Goal: Information Seeking & Learning: Check status

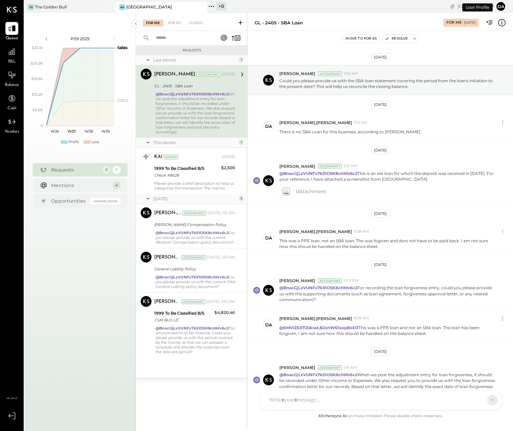
scroll to position [39, 0]
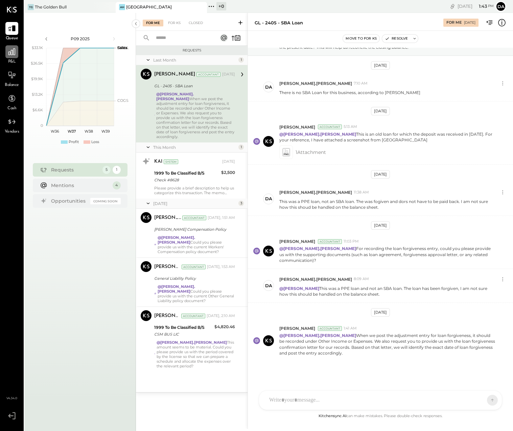
click at [13, 53] on icon at bounding box center [11, 51] width 7 height 7
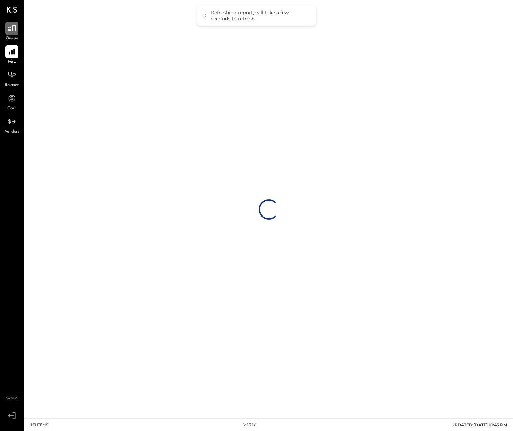
click at [10, 27] on icon at bounding box center [12, 28] width 8 height 6
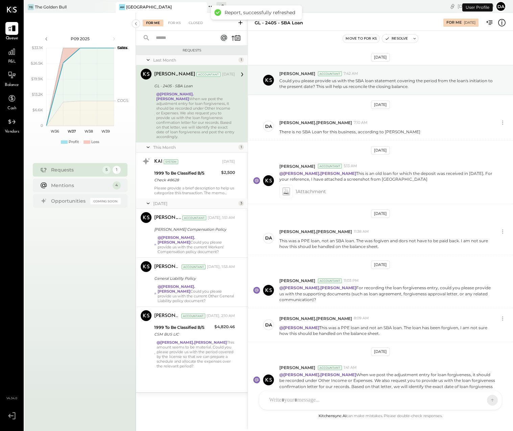
scroll to position [39, 0]
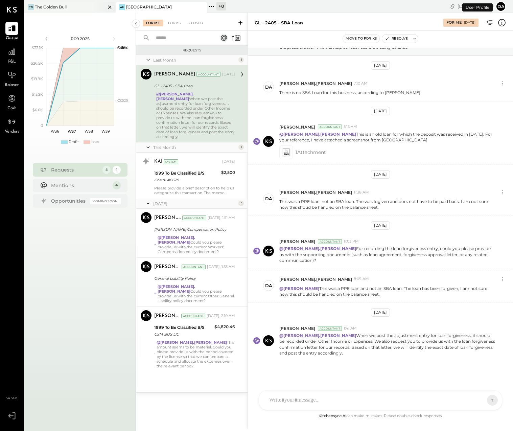
click at [62, 8] on div "The Golden Bull" at bounding box center [51, 7] width 32 height 6
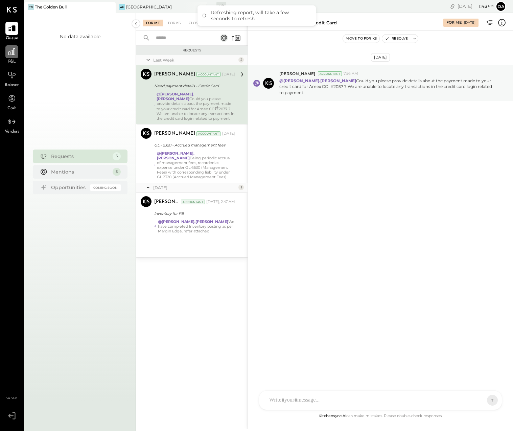
click at [12, 52] on icon at bounding box center [11, 51] width 9 height 9
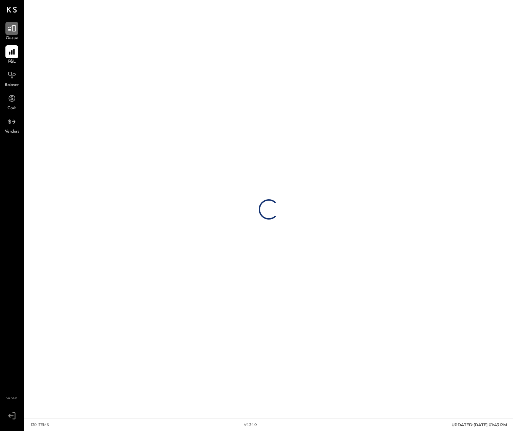
click at [14, 33] on div at bounding box center [11, 28] width 13 height 13
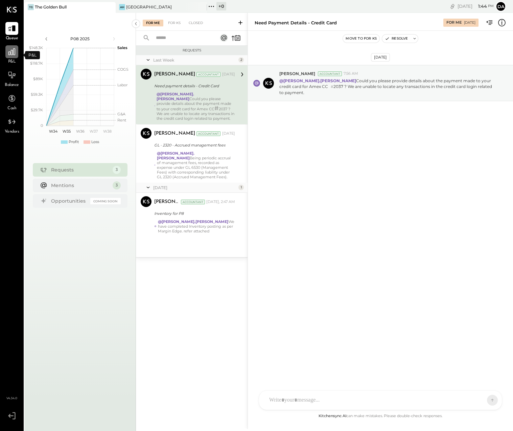
click at [11, 56] on div at bounding box center [11, 51] width 13 height 13
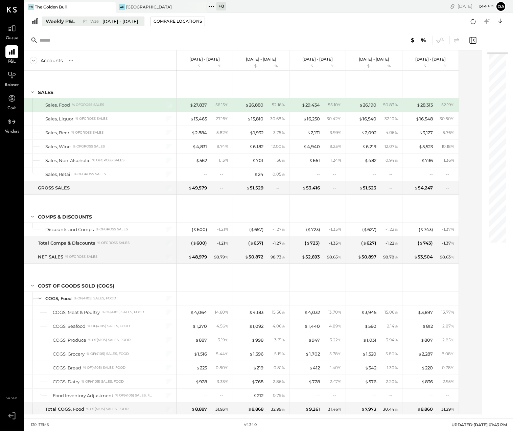
click at [64, 20] on div "Weekly P&L" at bounding box center [60, 21] width 29 height 7
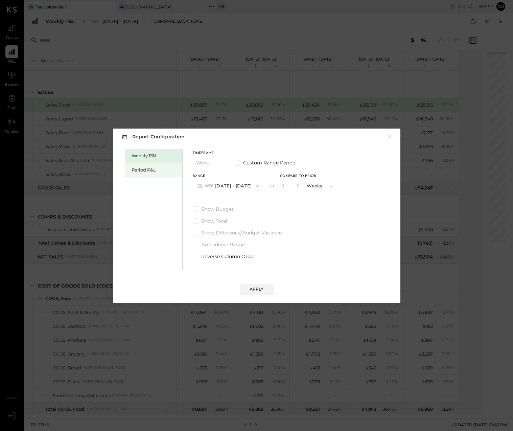
click at [138, 172] on div "Period P&L" at bounding box center [154, 170] width 47 height 6
click at [204, 188] on button "P09 [DATE] - [DATE]" at bounding box center [228, 185] width 70 height 13
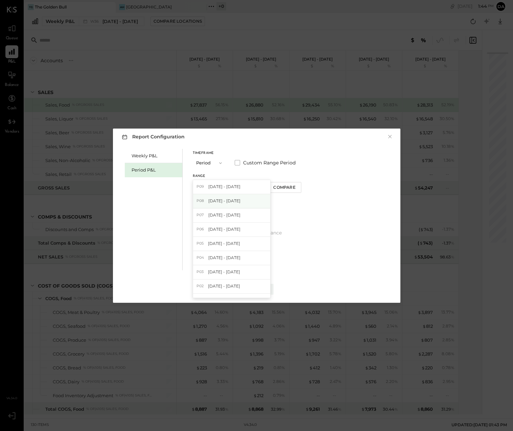
click at [209, 197] on div "P08 [DATE] - [DATE]" at bounding box center [231, 201] width 77 height 14
click at [255, 290] on div "Apply" at bounding box center [256, 289] width 14 height 6
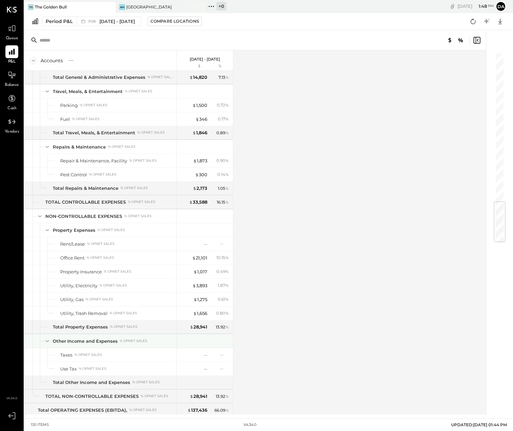
scroll to position [1251, 0]
